Goal: Complete application form

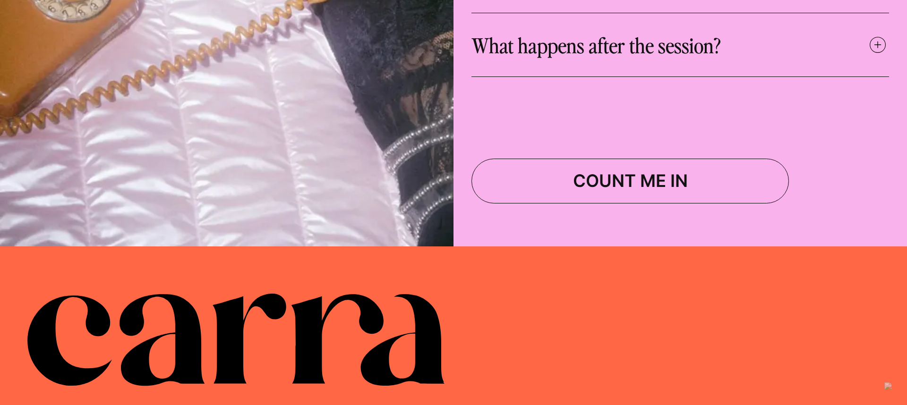
scroll to position [4544, 0]
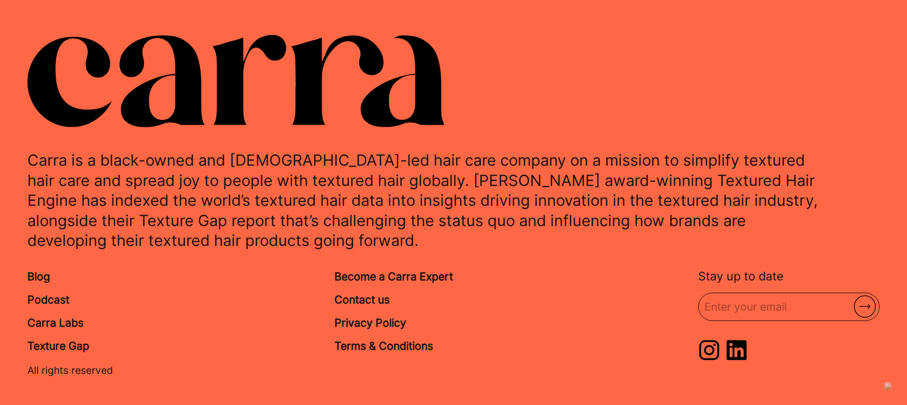
click at [362, 150] on p "Carra is a black-owned and [DEMOGRAPHIC_DATA]-led hair care company on a missio…" at bounding box center [426, 200] width 799 height 100
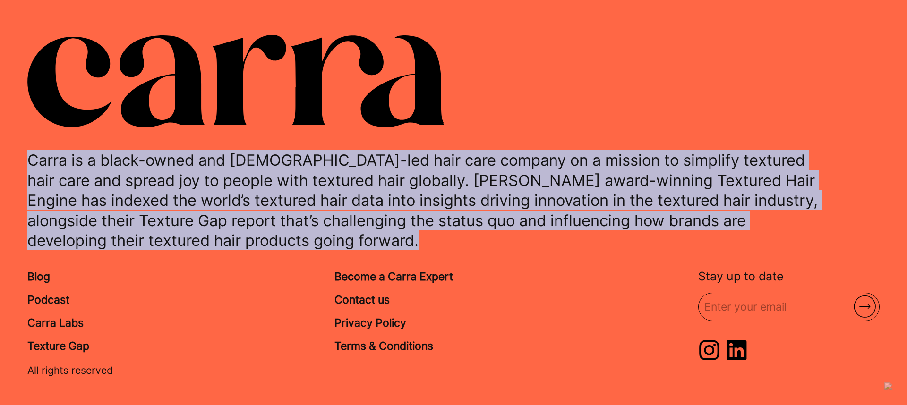
click at [362, 150] on p "Carra is a black-owned and [DEMOGRAPHIC_DATA]-led hair care company on a missio…" at bounding box center [426, 200] width 799 height 100
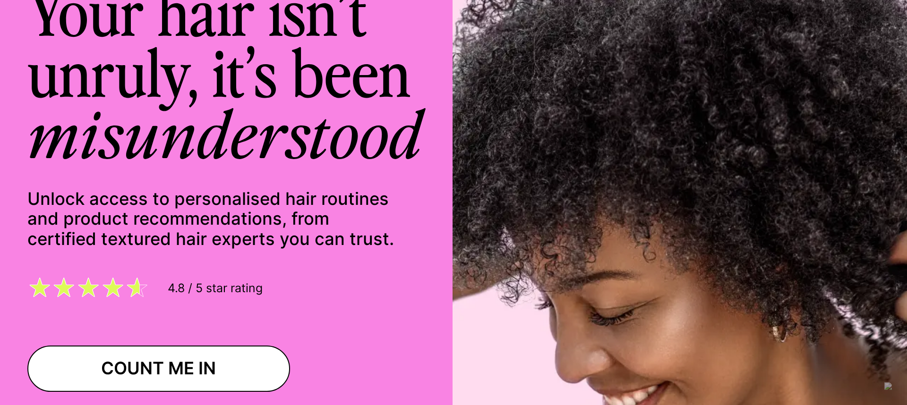
scroll to position [0, 0]
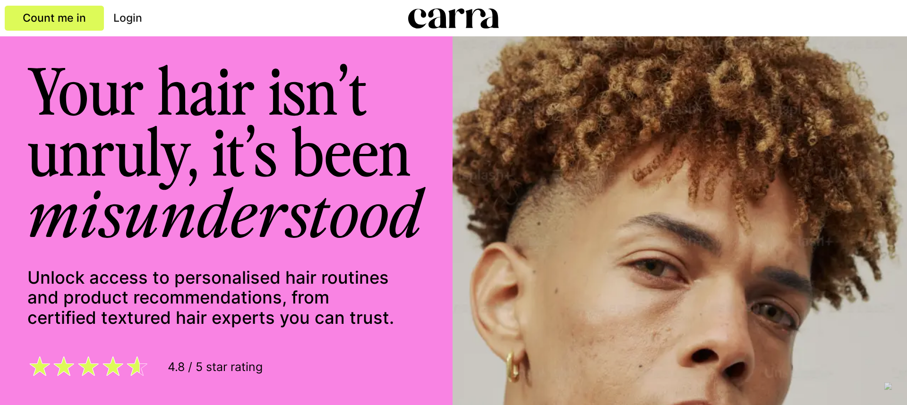
click at [35, 4] on header "Count me in Login" at bounding box center [453, 18] width 907 height 36
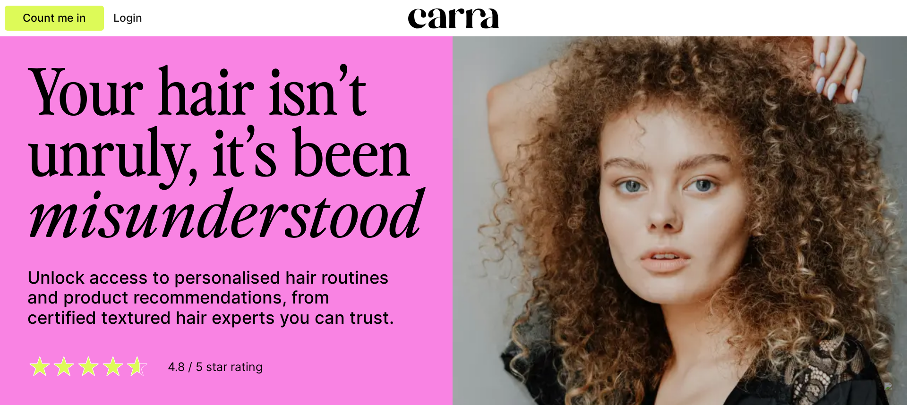
click at [57, 16] on span "Count me in" at bounding box center [54, 17] width 63 height 13
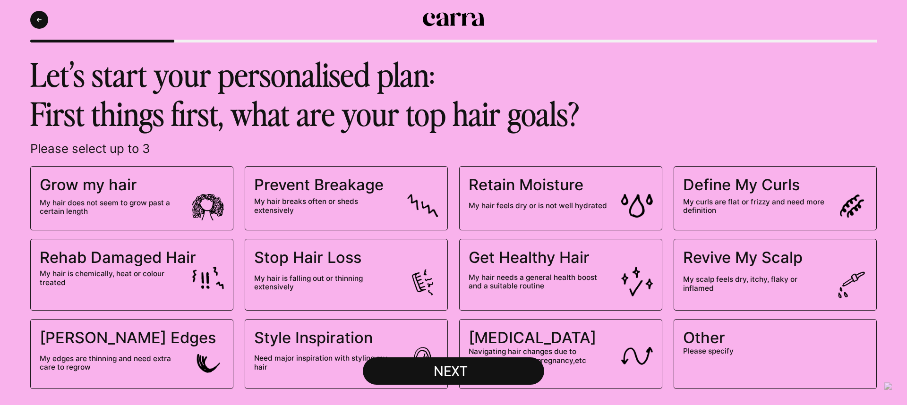
scroll to position [40, 0]
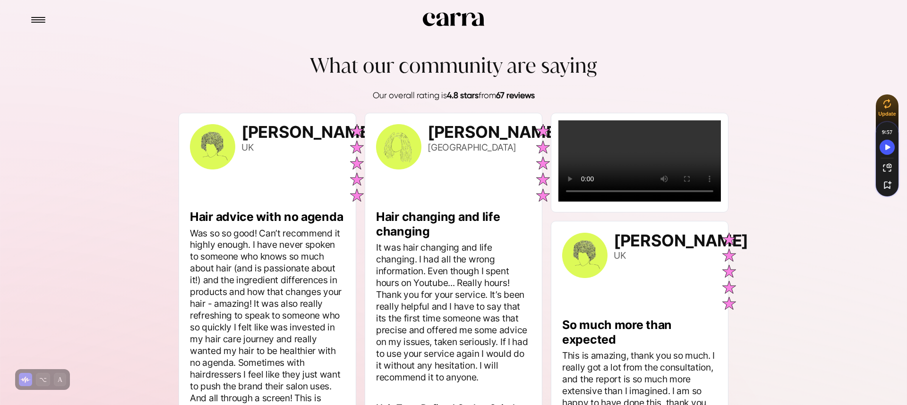
click at [284, 210] on h5 "Hair advice with no agenda" at bounding box center [267, 217] width 155 height 15
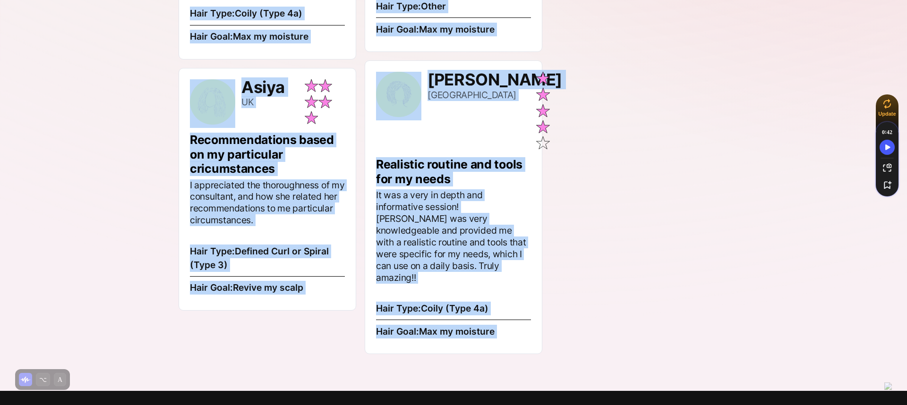
scroll to position [2753, 0]
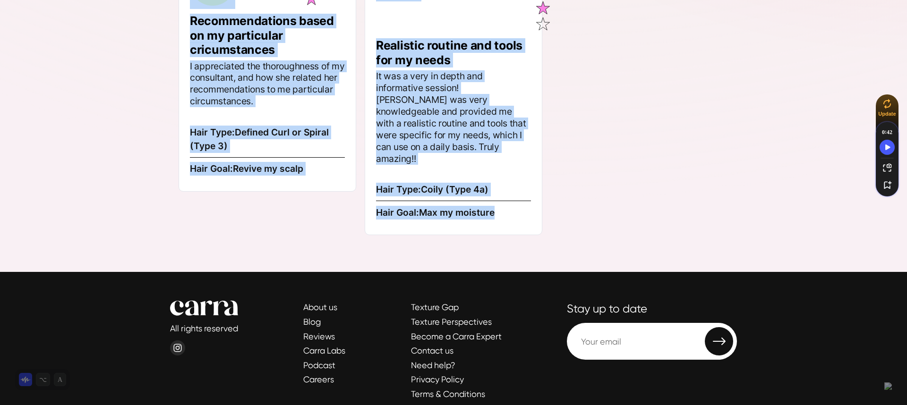
drag, startPoint x: 172, startPoint y: 120, endPoint x: 537, endPoint y: 199, distance: 373.4
copy div "Anna UK Hair advice with no agenda Was so so good! Can’t recommend it highly en…"
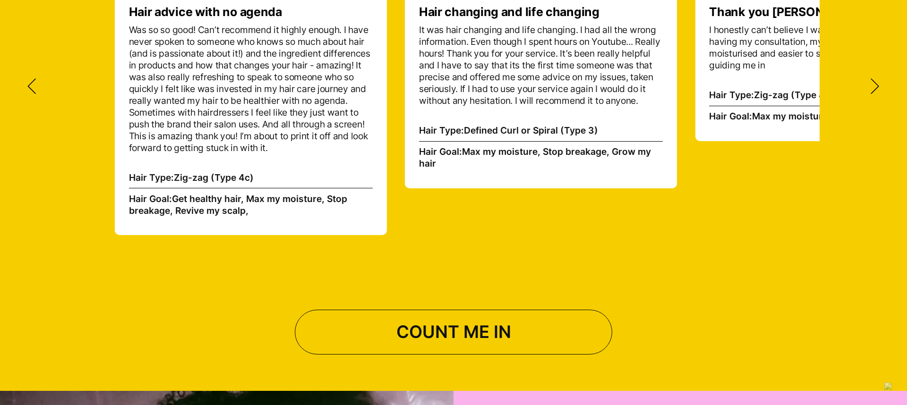
scroll to position [3634, 0]
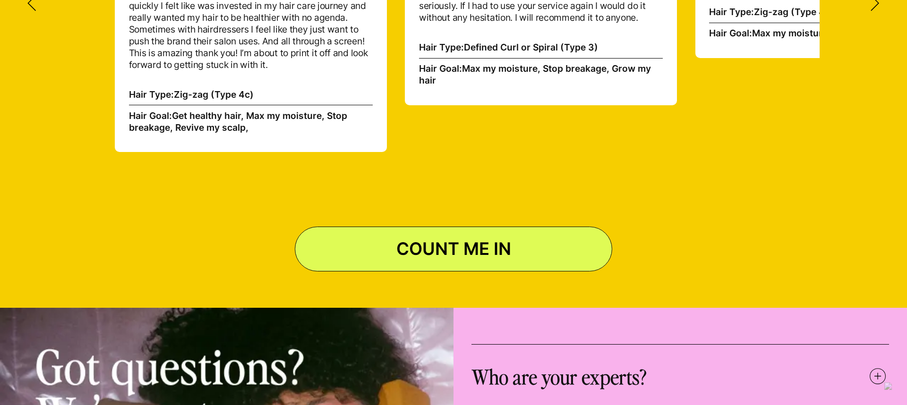
click at [475, 229] on link "COUNT ME IN" at bounding box center [454, 249] width 318 height 45
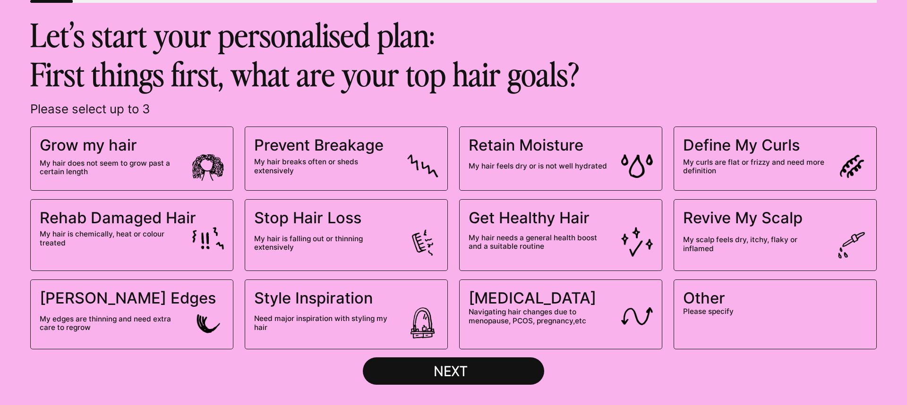
scroll to position [30, 0]
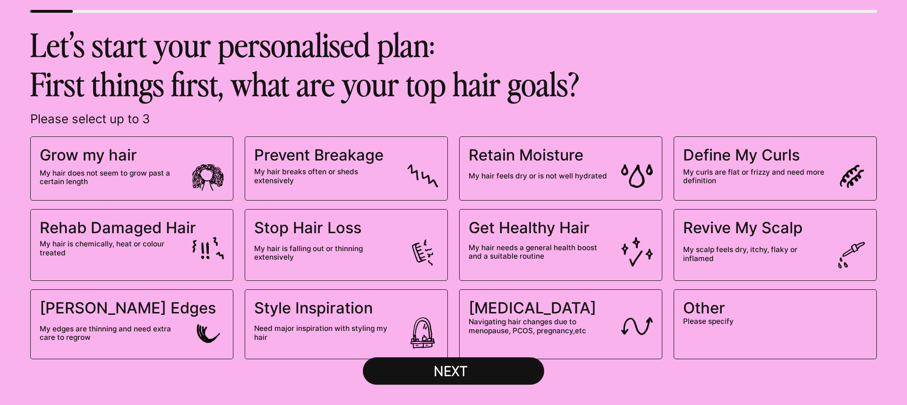
click at [507, 263] on span "My hair needs a general health boost and a suitable routine" at bounding box center [561, 252] width 184 height 30
click at [0, 0] on input "Get Healthy Hair My hair needs a general health boost and a suitable routine" at bounding box center [0, 0] width 0 height 0
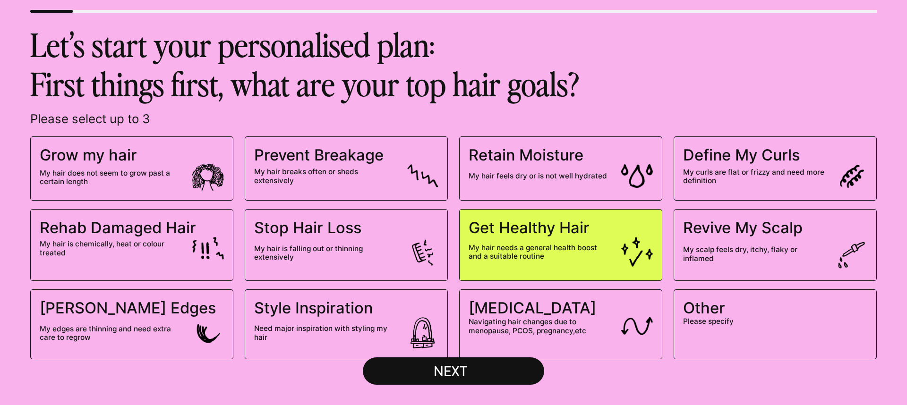
click at [480, 366] on div "NEXT" at bounding box center [454, 371] width 68 height 17
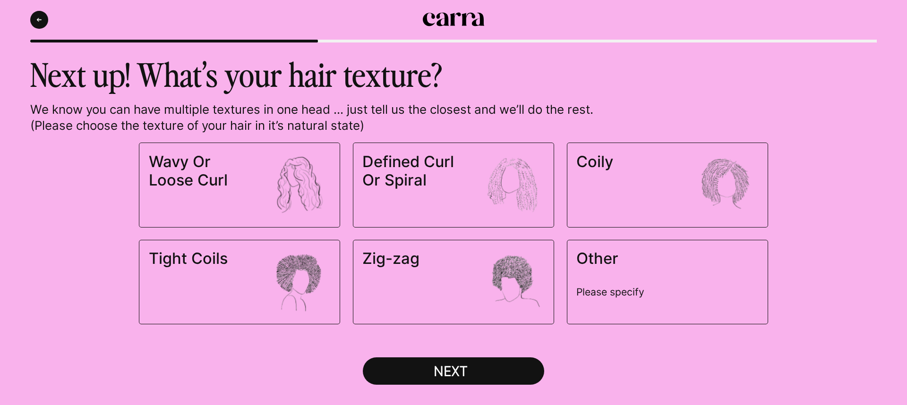
click at [295, 202] on img at bounding box center [298, 184] width 63 height 63
click at [0, 0] on input "Wavy Or Loose Curl" at bounding box center [0, 0] width 0 height 0
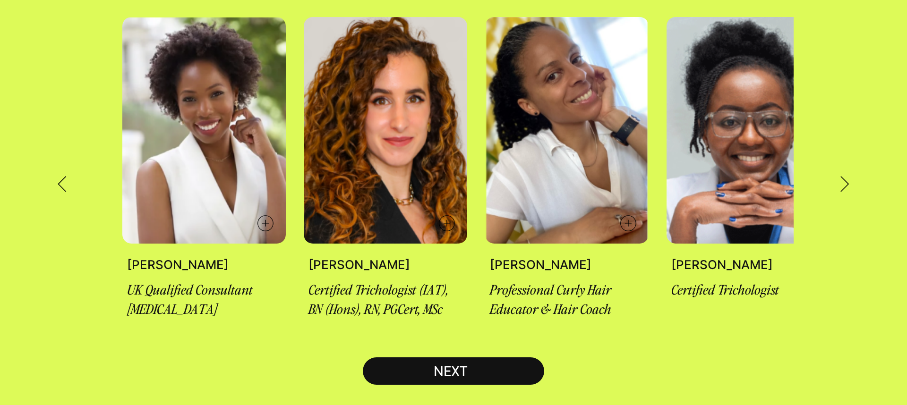
scroll to position [162, 0]
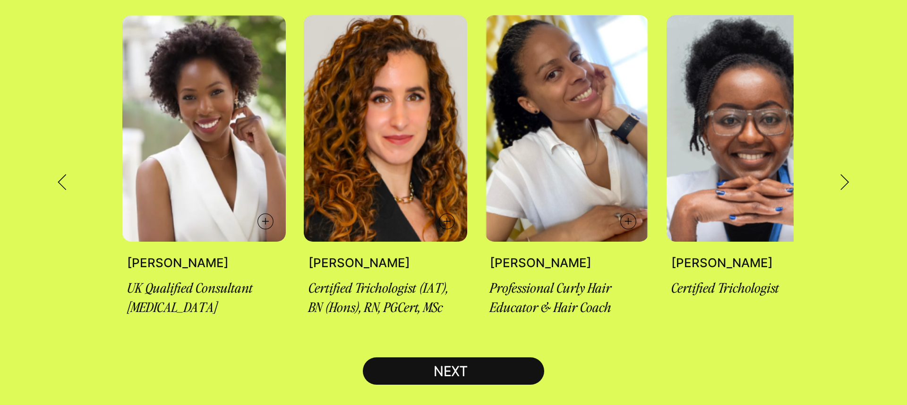
click at [469, 360] on button "NEXT" at bounding box center [453, 371] width 181 height 27
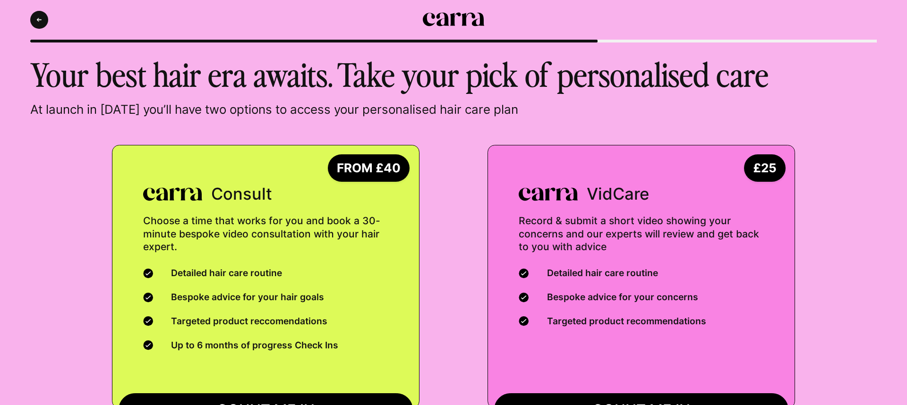
scroll to position [69, 0]
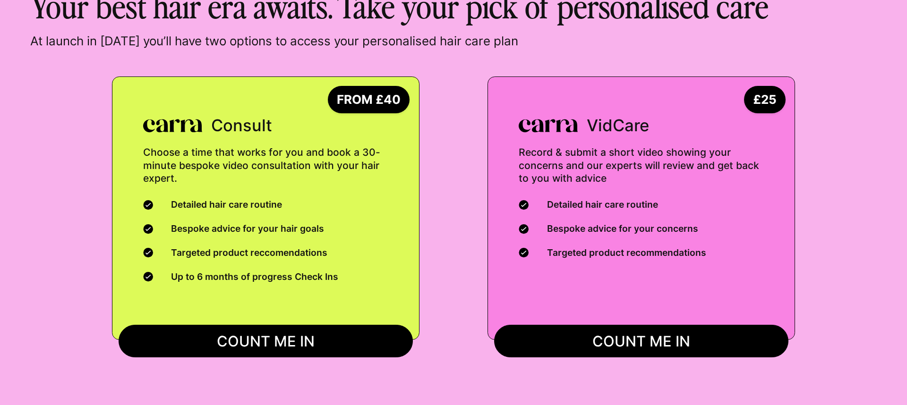
click at [344, 346] on button "COUNT ME IN" at bounding box center [266, 341] width 294 height 33
